Goal: Task Accomplishment & Management: Use online tool/utility

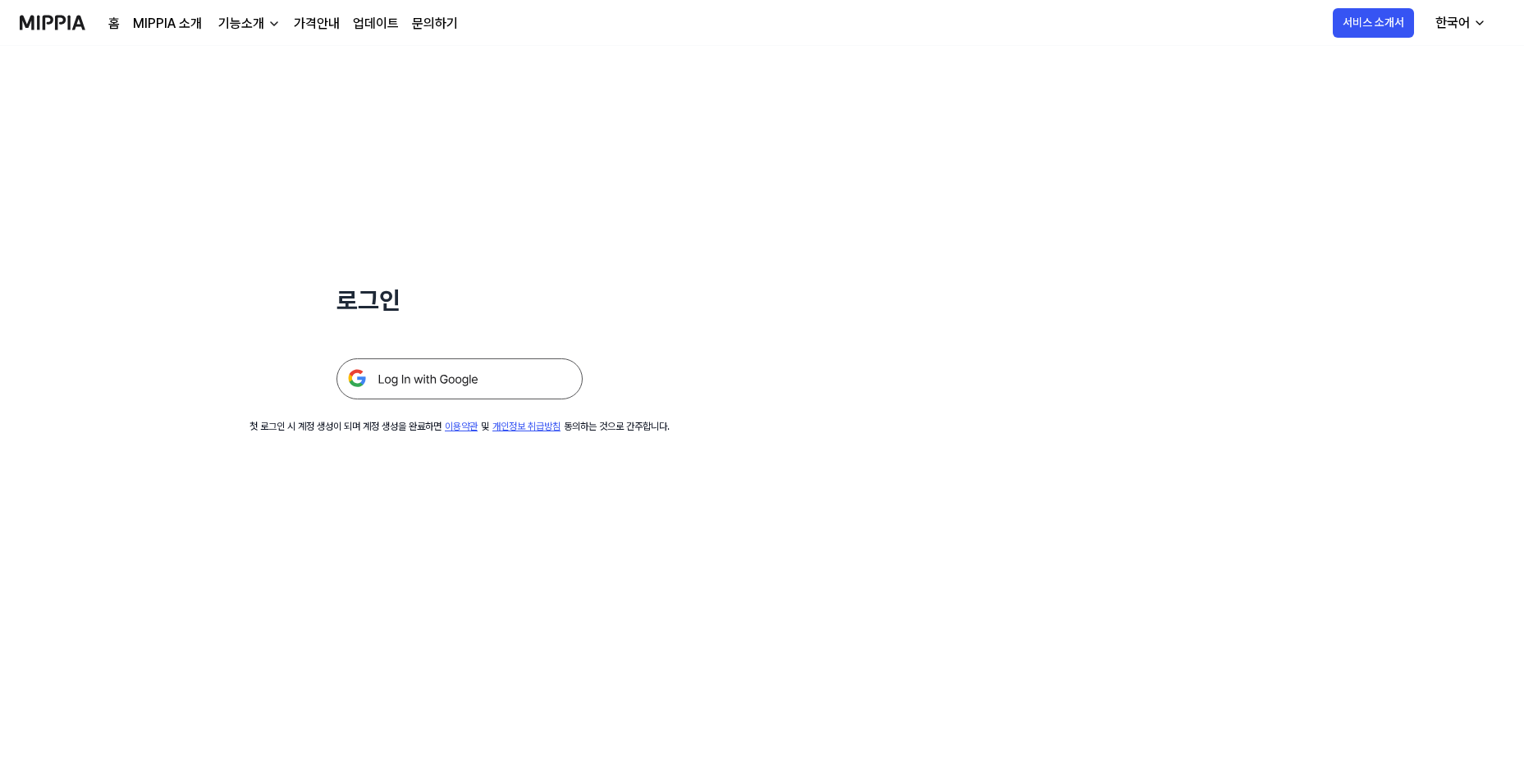
click at [436, 367] on img at bounding box center [459, 378] width 246 height 41
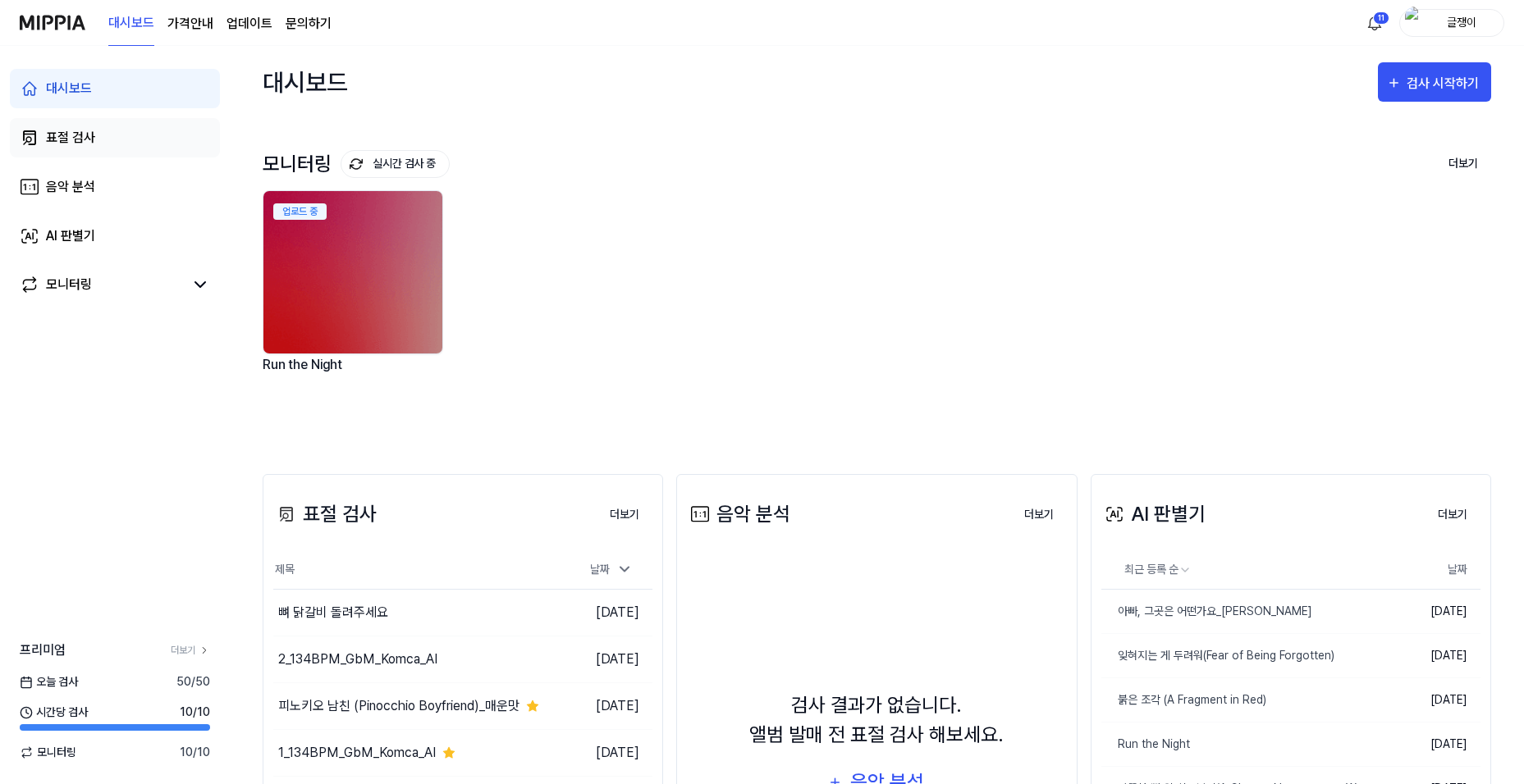
click at [74, 129] on div "표절 검사" at bounding box center [71, 138] width 49 height 20
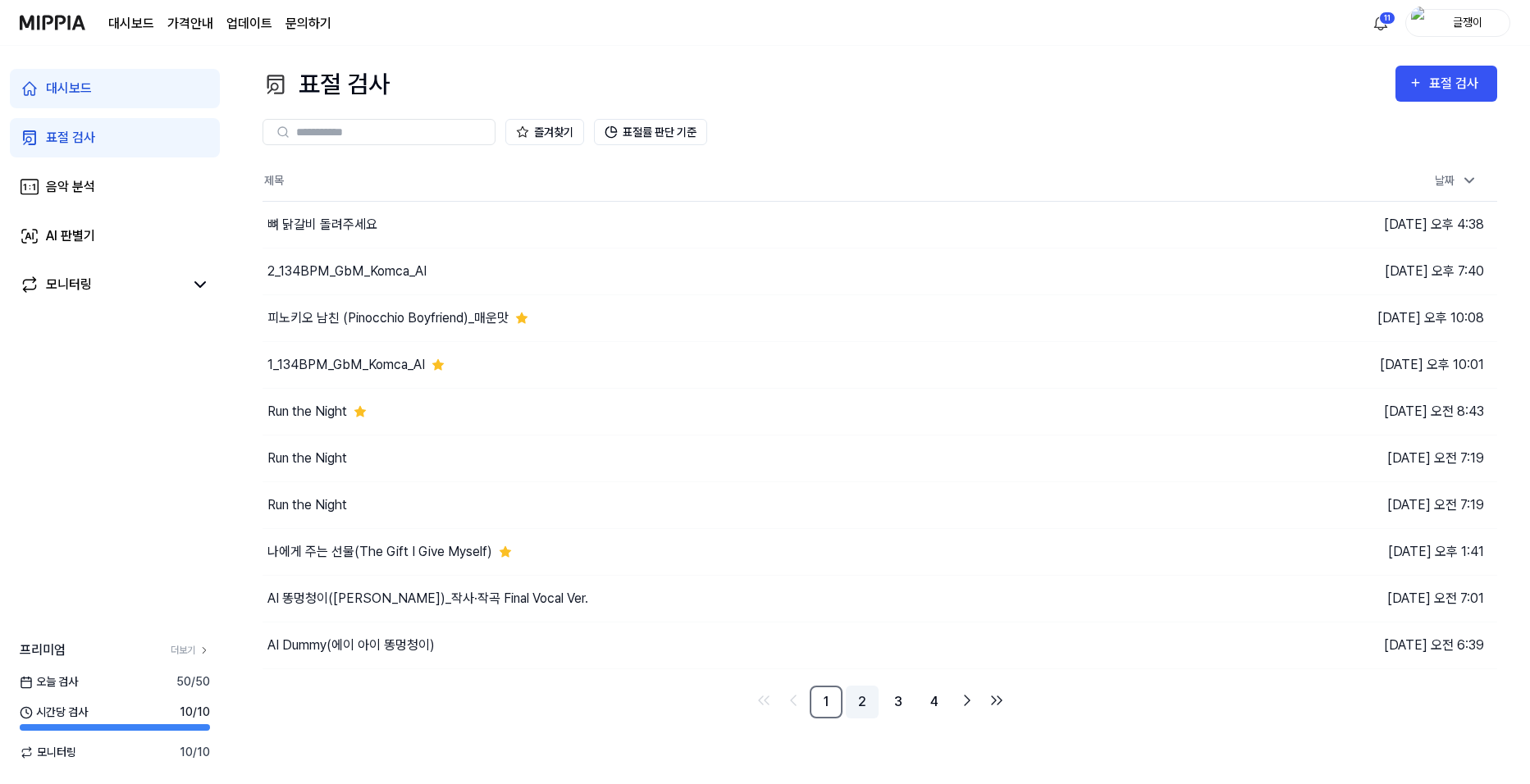
click at [861, 707] on link "2" at bounding box center [863, 702] width 33 height 33
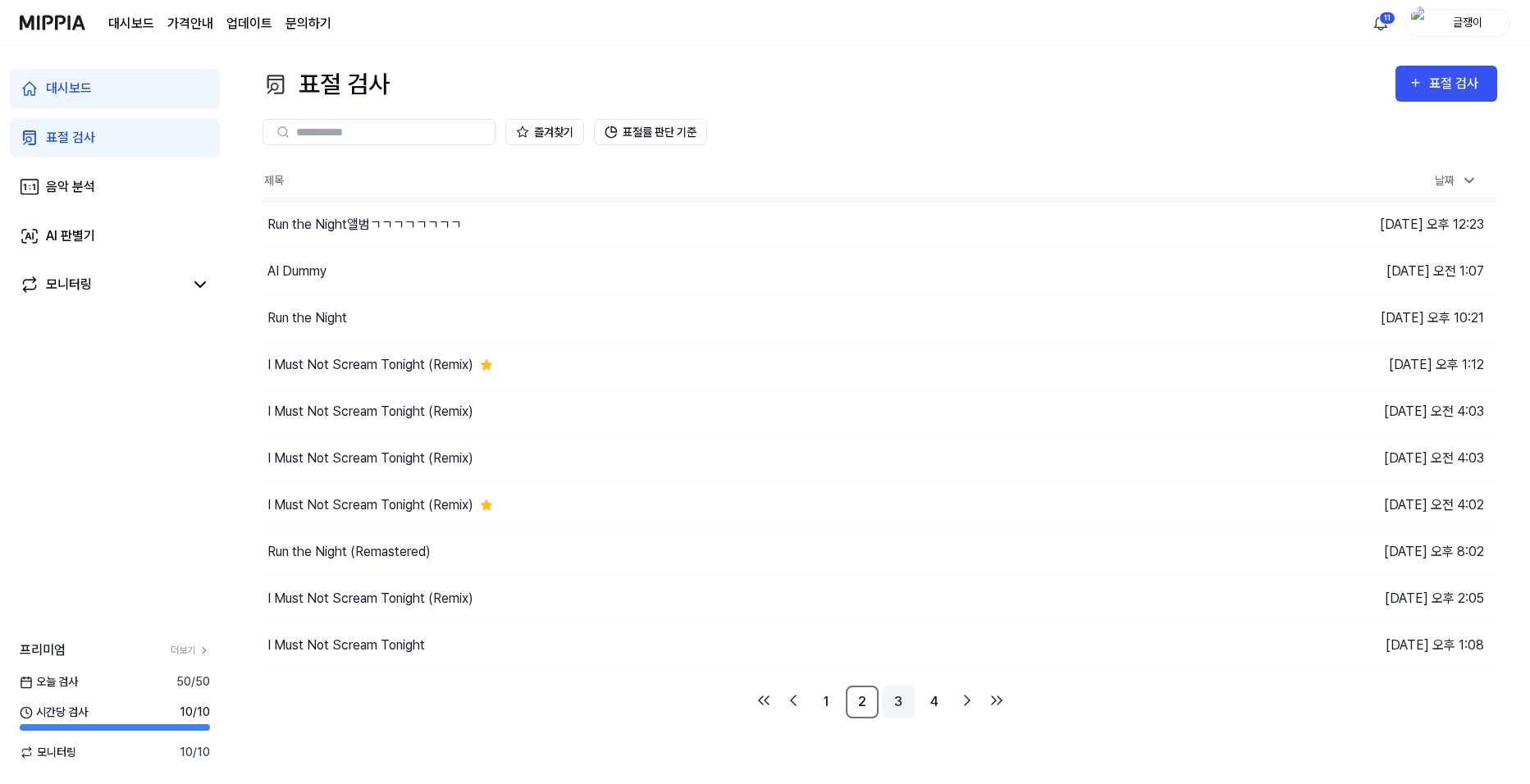
drag, startPoint x: 895, startPoint y: 706, endPoint x: 932, endPoint y: 704, distance: 37.1
click at [896, 705] on link "3" at bounding box center [898, 702] width 33 height 33
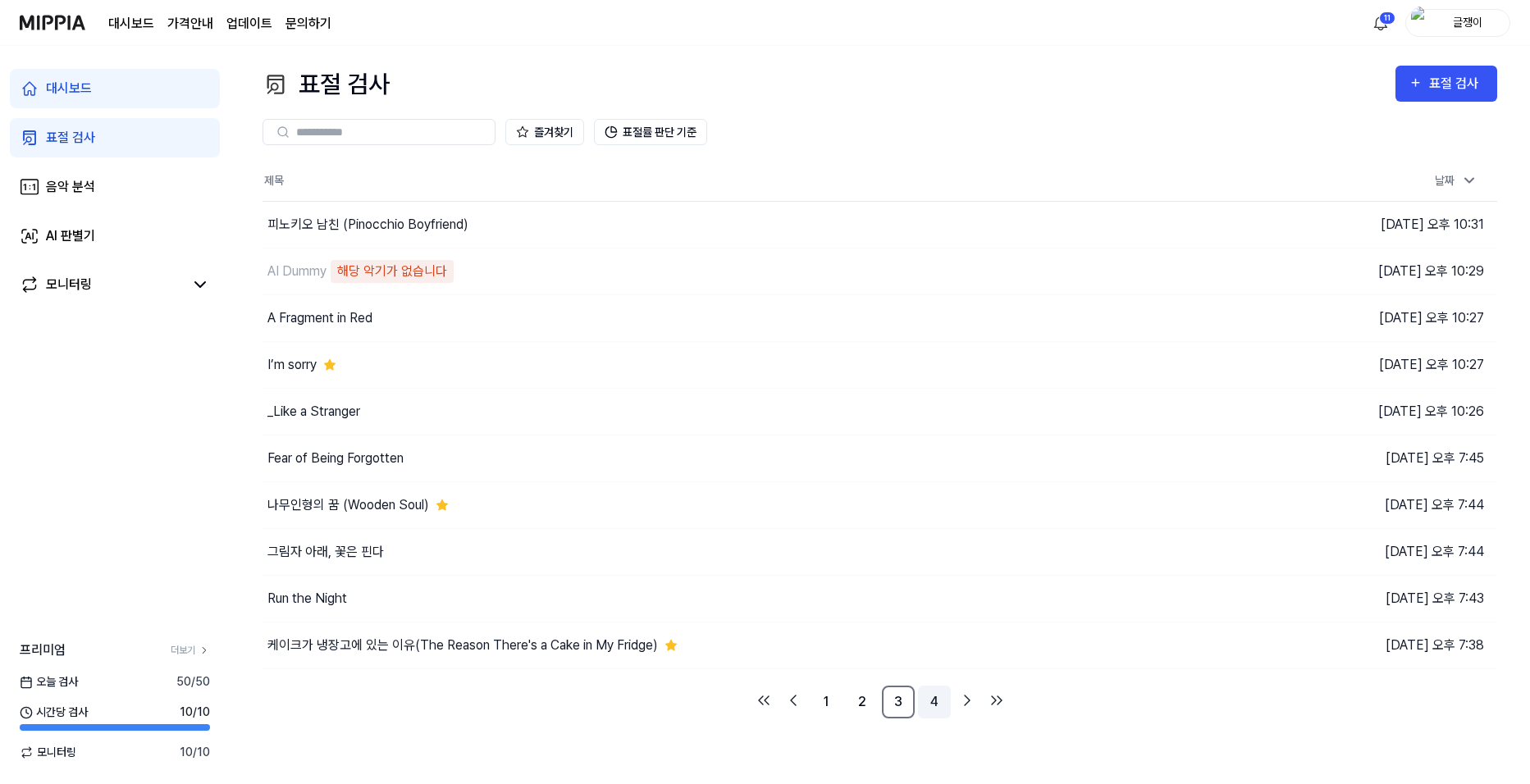
click at [936, 703] on link "4" at bounding box center [935, 702] width 33 height 33
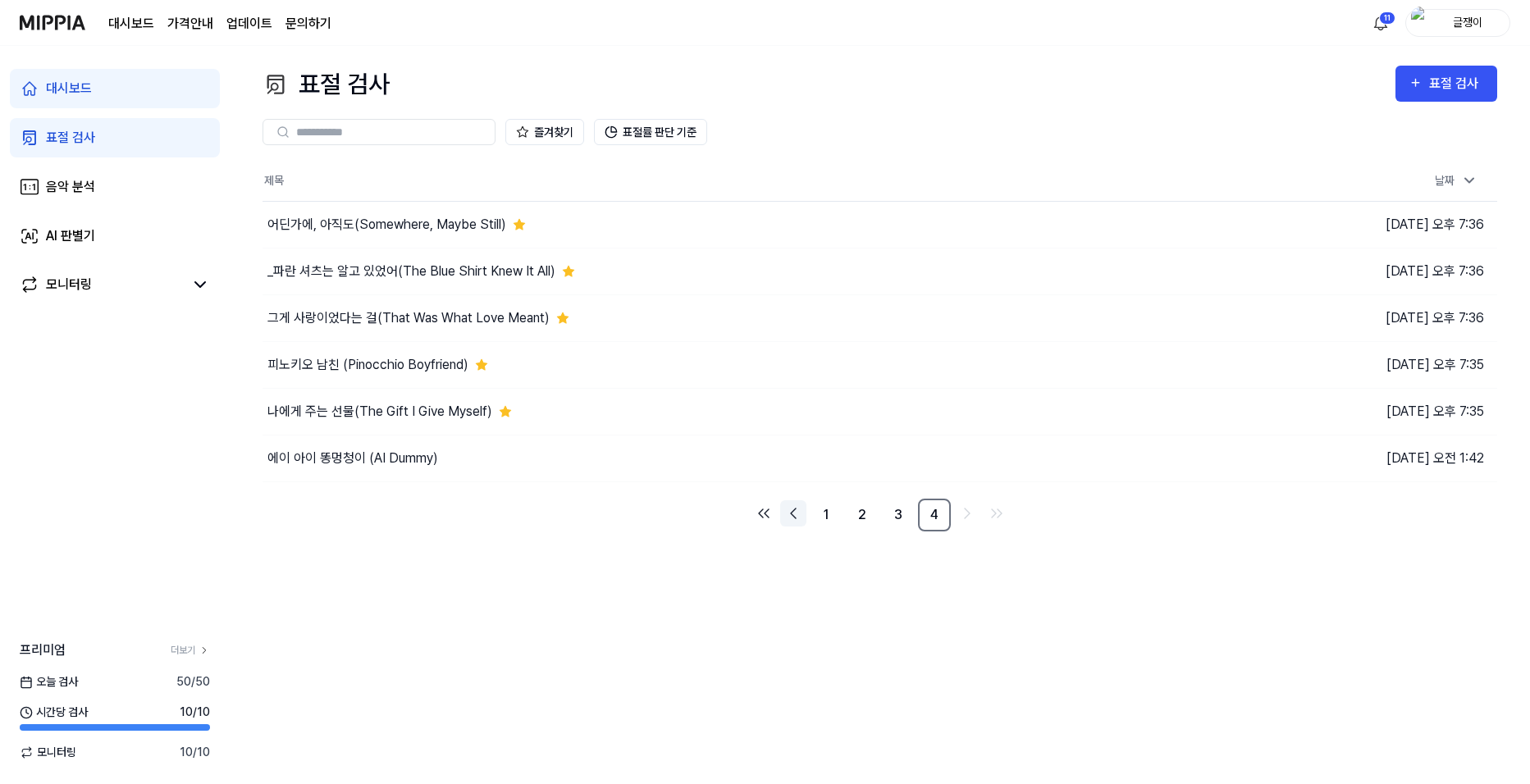
click at [794, 515] on icon "Go to previous page" at bounding box center [793, 513] width 20 height 20
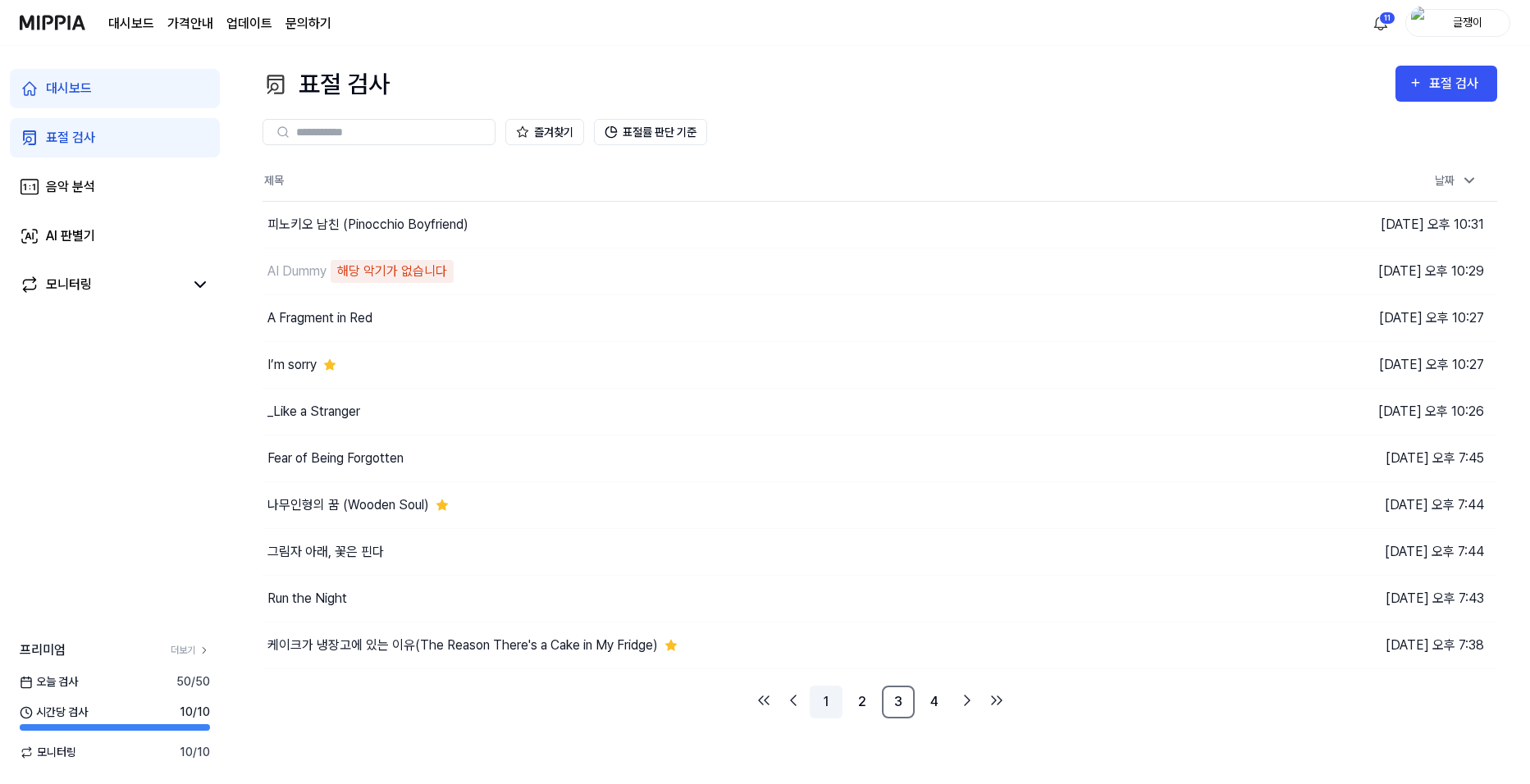
click at [828, 706] on link "1" at bounding box center [826, 702] width 33 height 33
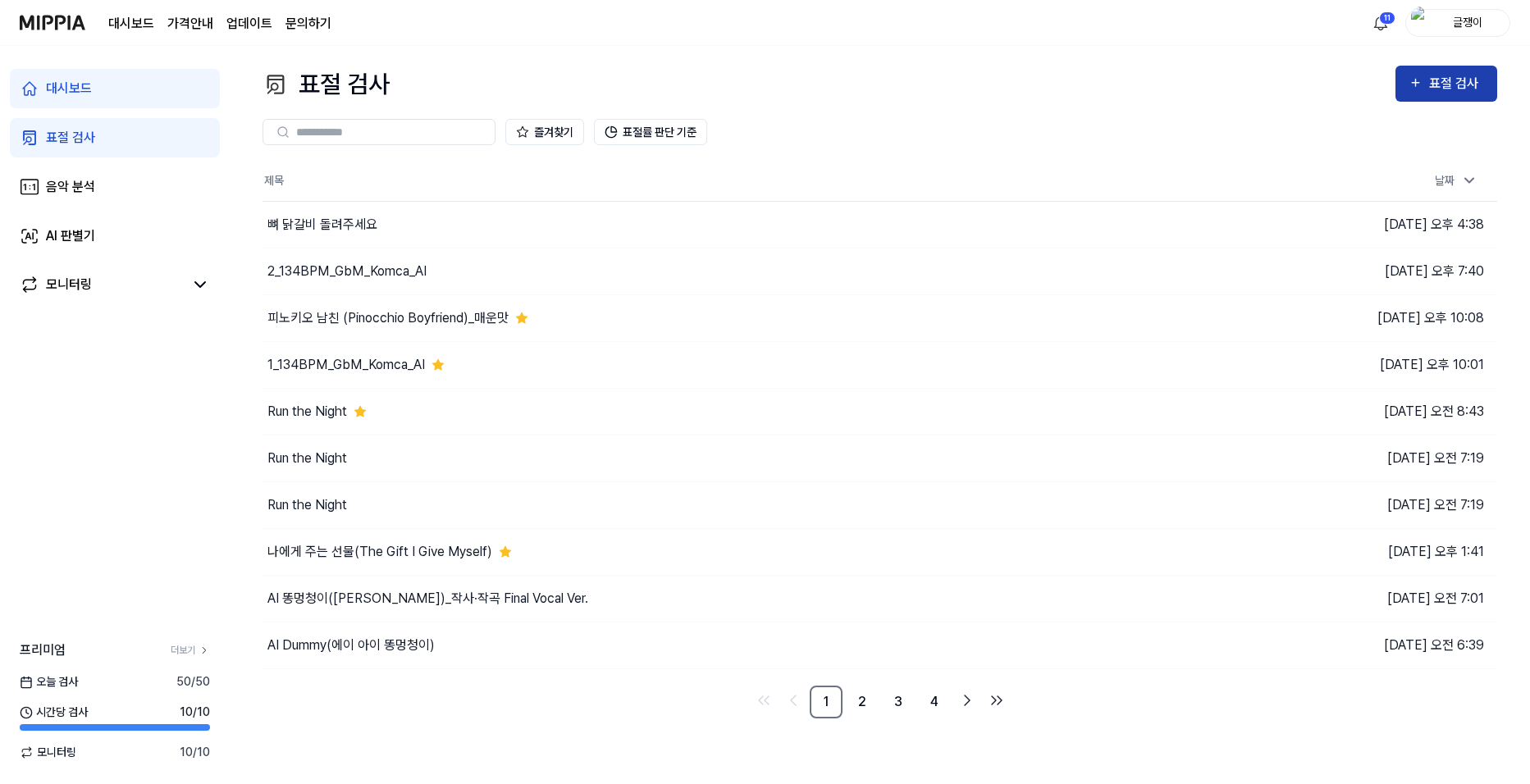
click at [1439, 81] on div "표절 검사" at bounding box center [1456, 84] width 55 height 21
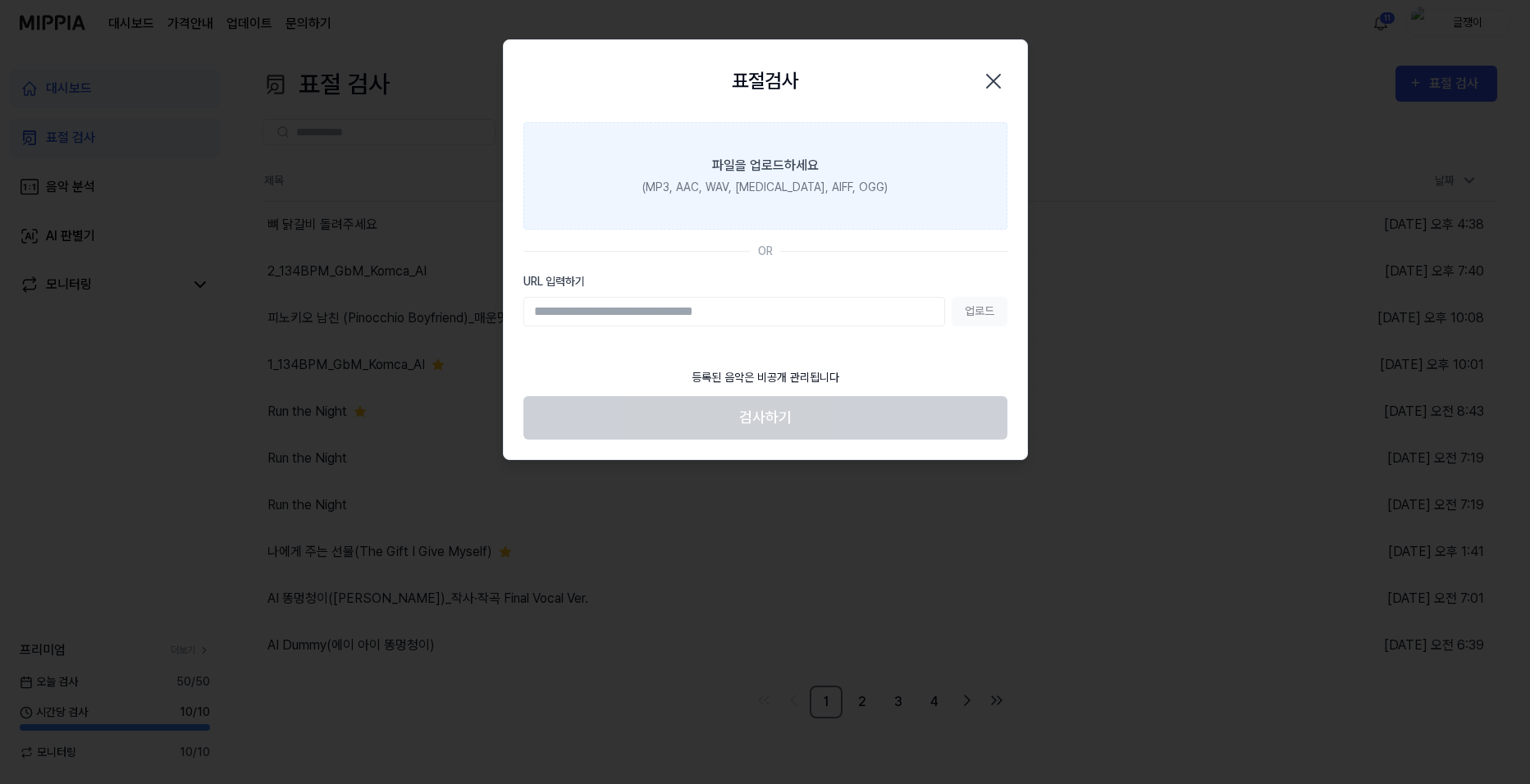
click at [774, 180] on div "(MP3, AAC, WAV, [MEDICAL_DATA], AIFF, OGG)" at bounding box center [765, 187] width 246 height 17
drag, startPoint x: 774, startPoint y: 180, endPoint x: 732, endPoint y: 169, distance: 43.4
click at [732, 169] on div "파일을 업로드하세요" at bounding box center [765, 166] width 106 height 20
click at [0, 0] on input "파일을 업로드하세요 (MP3, AAC, WAV, [MEDICAL_DATA], AIFF, OGG)" at bounding box center [0, 0] width 0 height 0
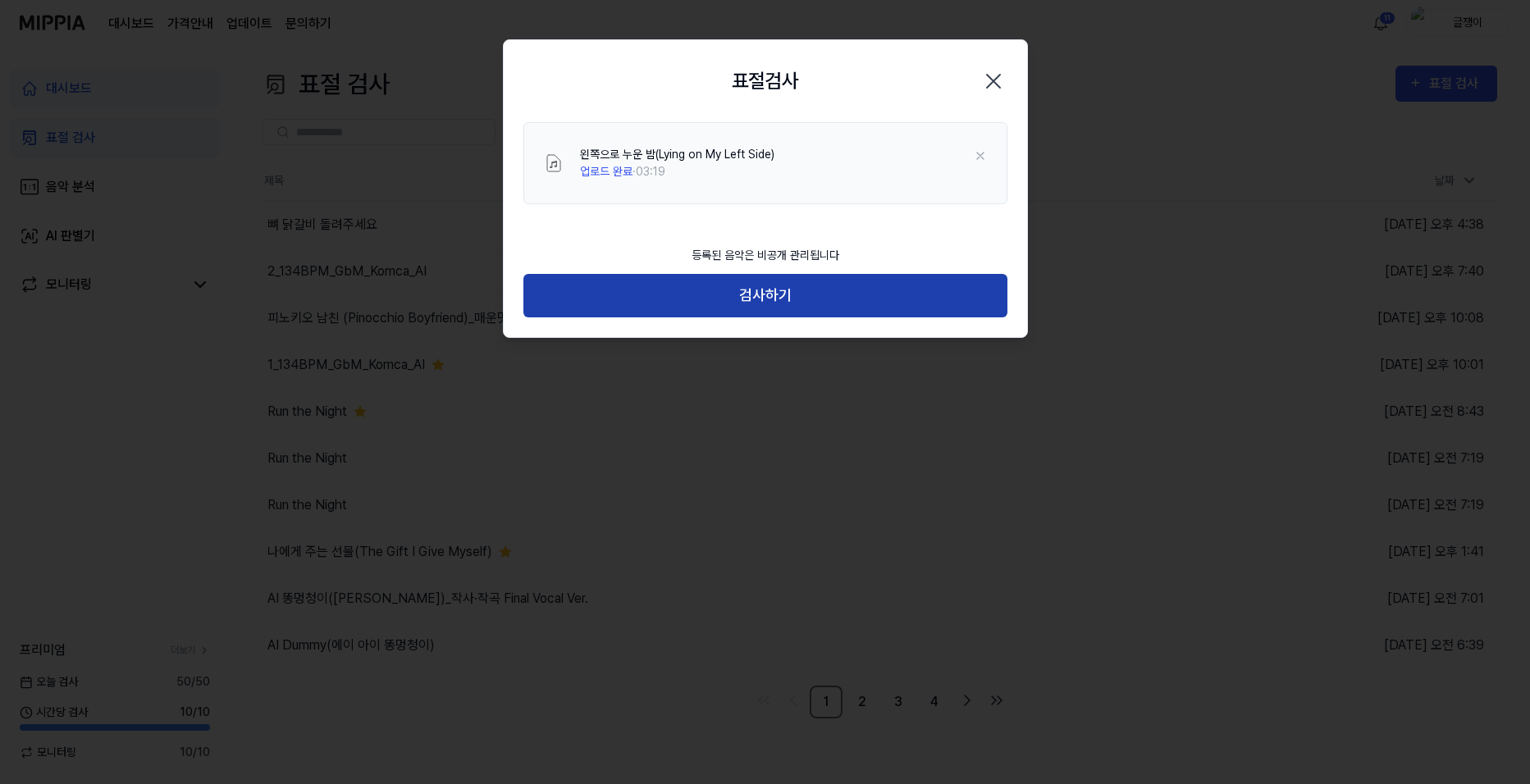
click at [775, 292] on button "검사하기" at bounding box center [766, 295] width 484 height 44
